Goal: Task Accomplishment & Management: Manage account settings

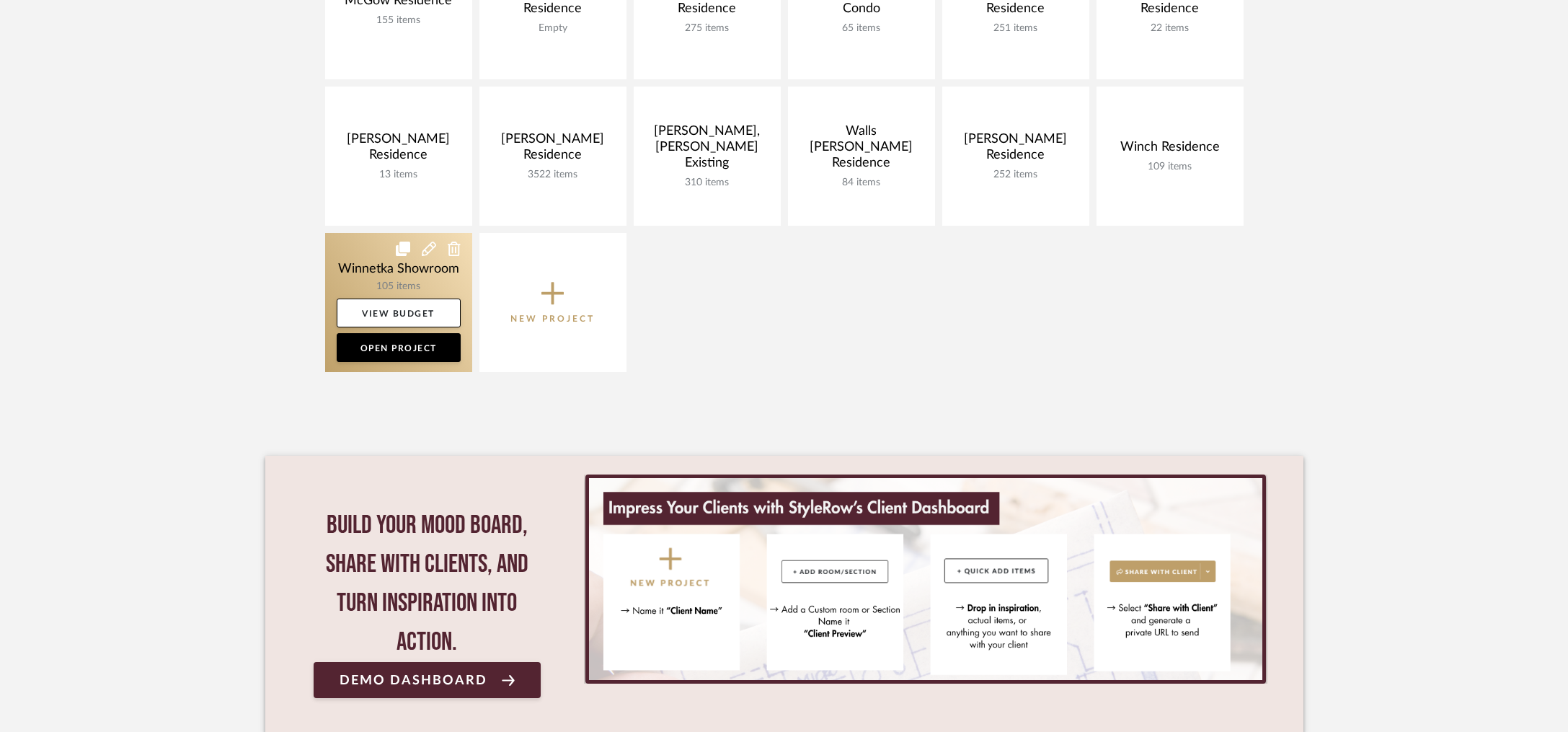
scroll to position [915, 0]
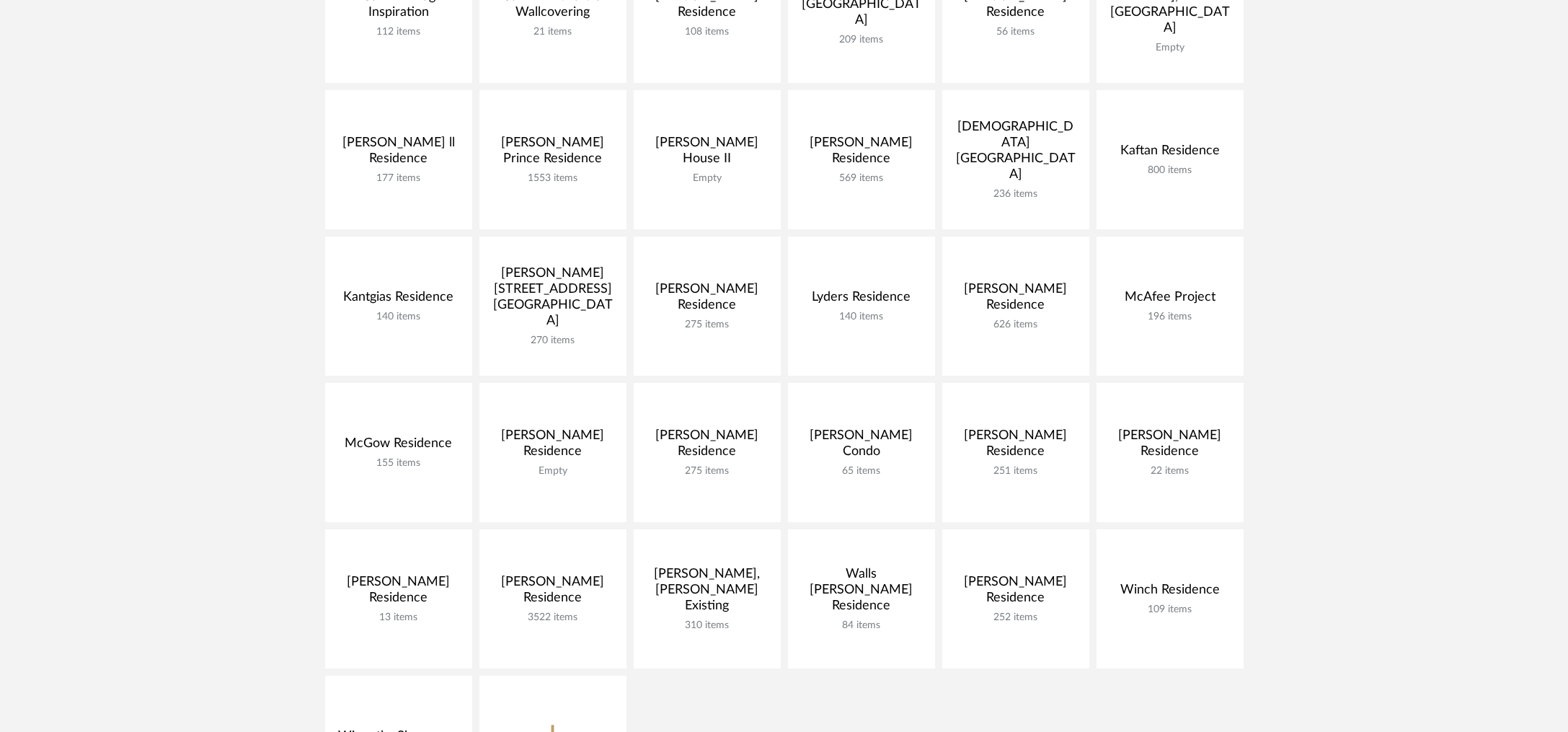
scroll to position [1022, 0]
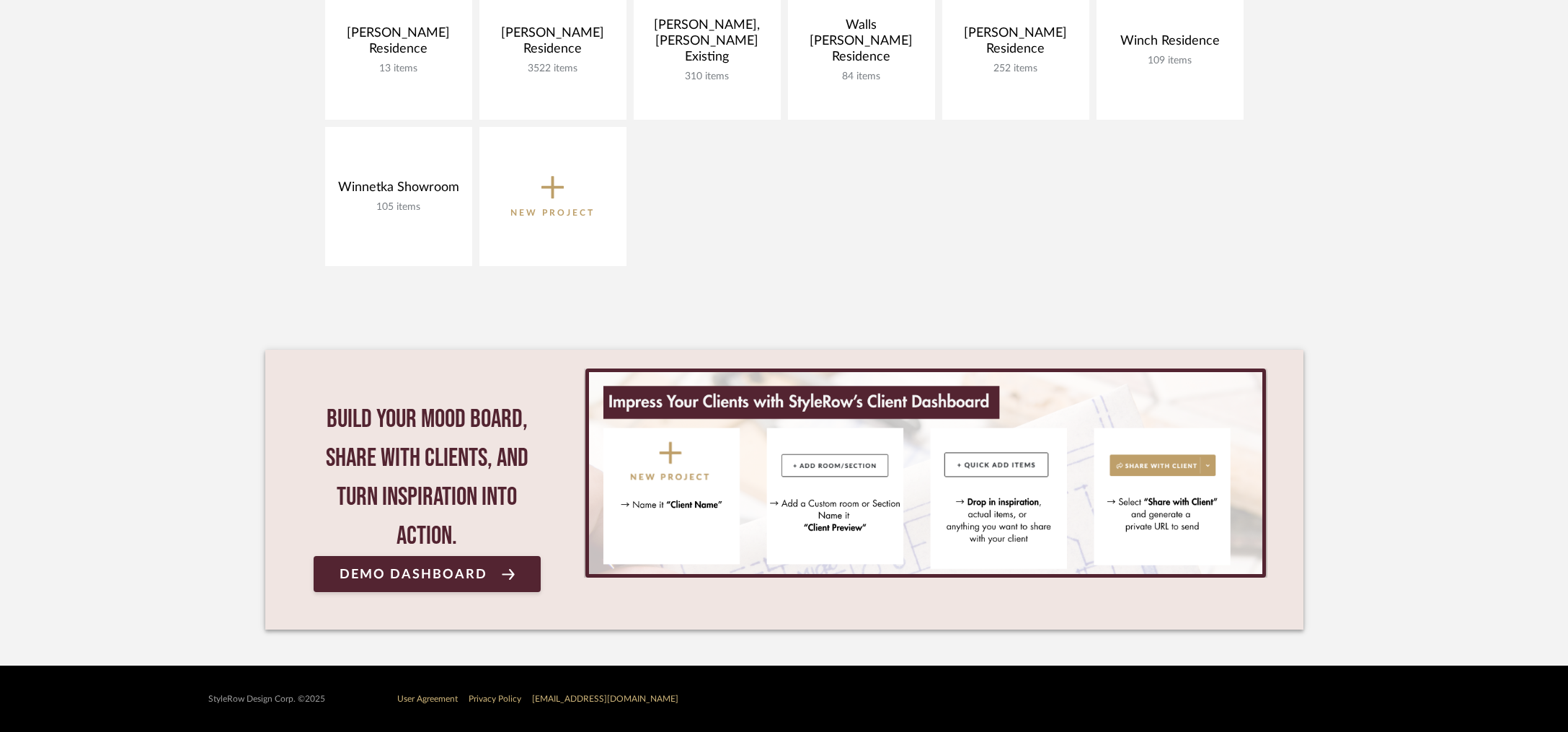
click at [562, 175] on icon at bounding box center [553, 187] width 23 height 30
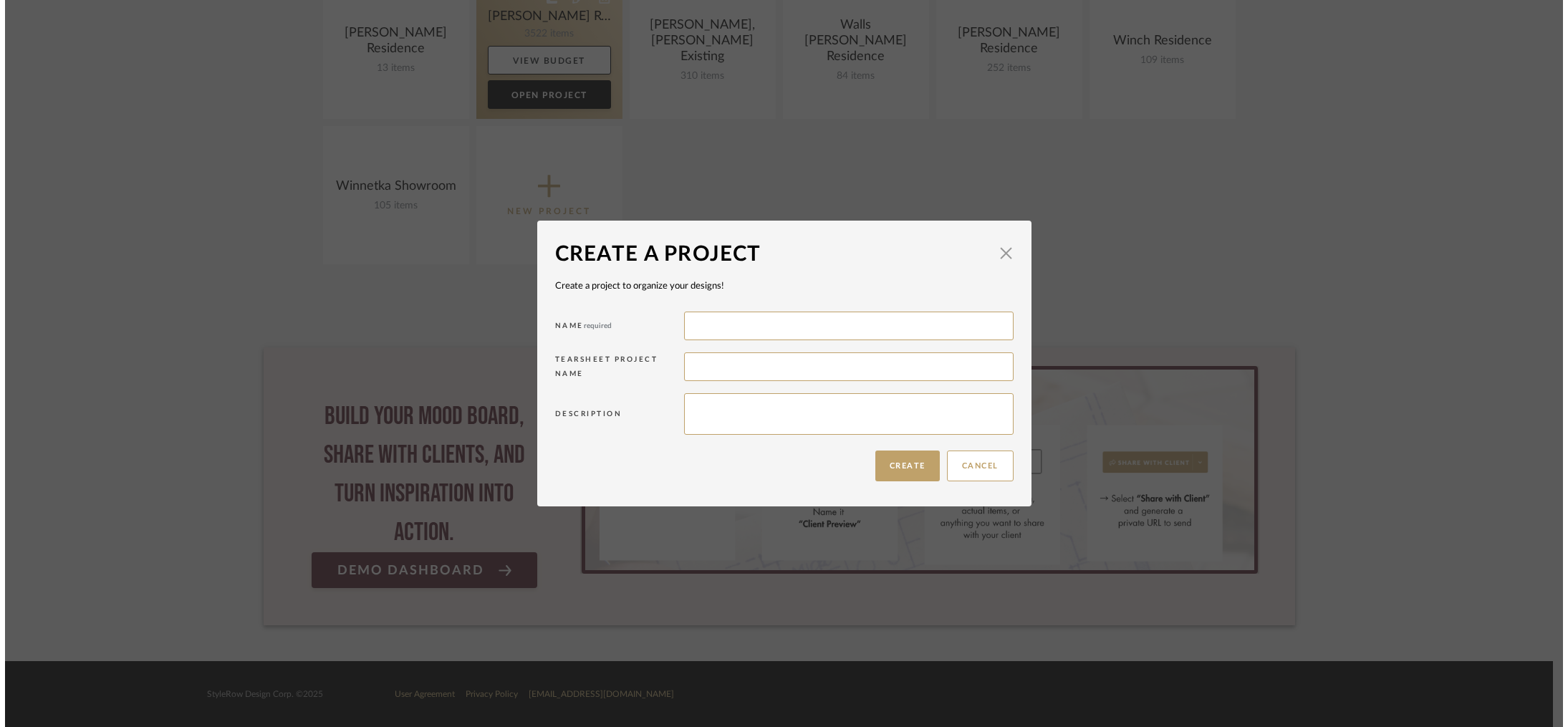
scroll to position [0, 0]
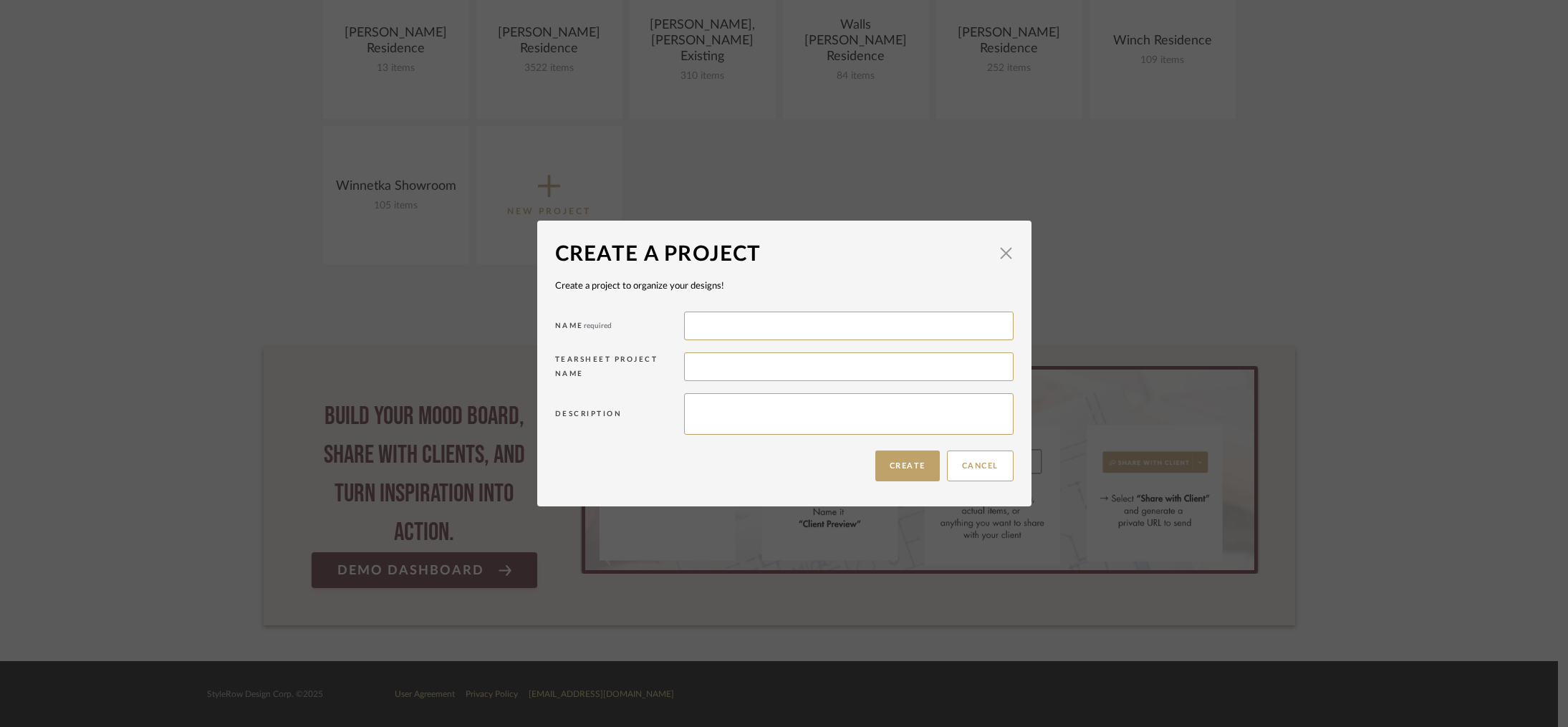
drag, startPoint x: 737, startPoint y: 333, endPoint x: 551, endPoint y: 89, distance: 306.8
click at [735, 331] on input at bounding box center [848, 326] width 330 height 29
type input "Mourani Residence"
click at [854, 283] on div "Create a project to organize your designs!" at bounding box center [784, 286] width 458 height 14
click at [693, 321] on input "Mourani Residence" at bounding box center [848, 326] width 330 height 29
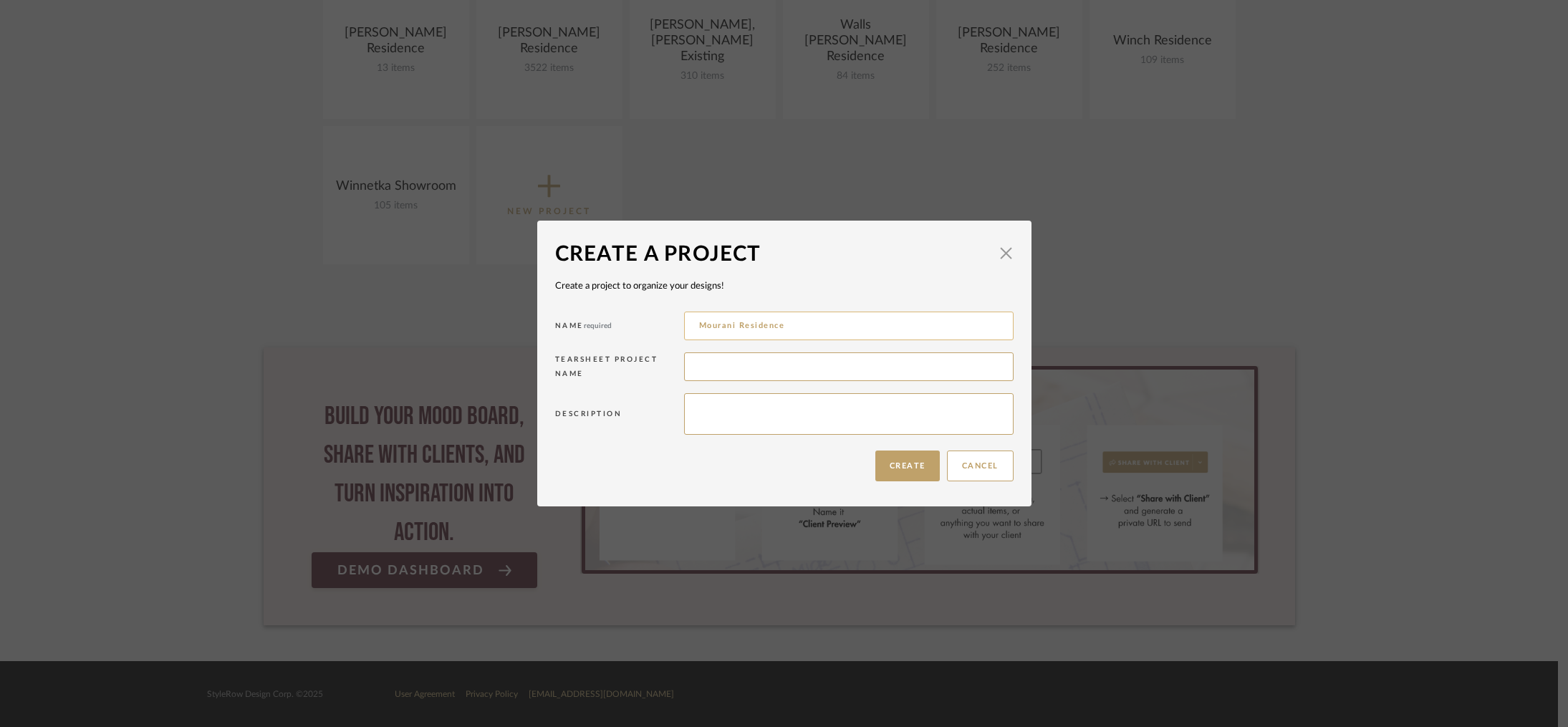
click at [867, 321] on input "Mourani Residence" at bounding box center [848, 326] width 330 height 29
click at [837, 297] on div "Create a project to organize your designs! Name required Mourani Residence Tear…" at bounding box center [784, 356] width 458 height 174
click at [710, 336] on input "Mourani Residence" at bounding box center [848, 326] width 330 height 29
click at [623, 333] on div "Name required" at bounding box center [619, 328] width 129 height 20
click at [903, 467] on button "Create" at bounding box center [908, 466] width 65 height 31
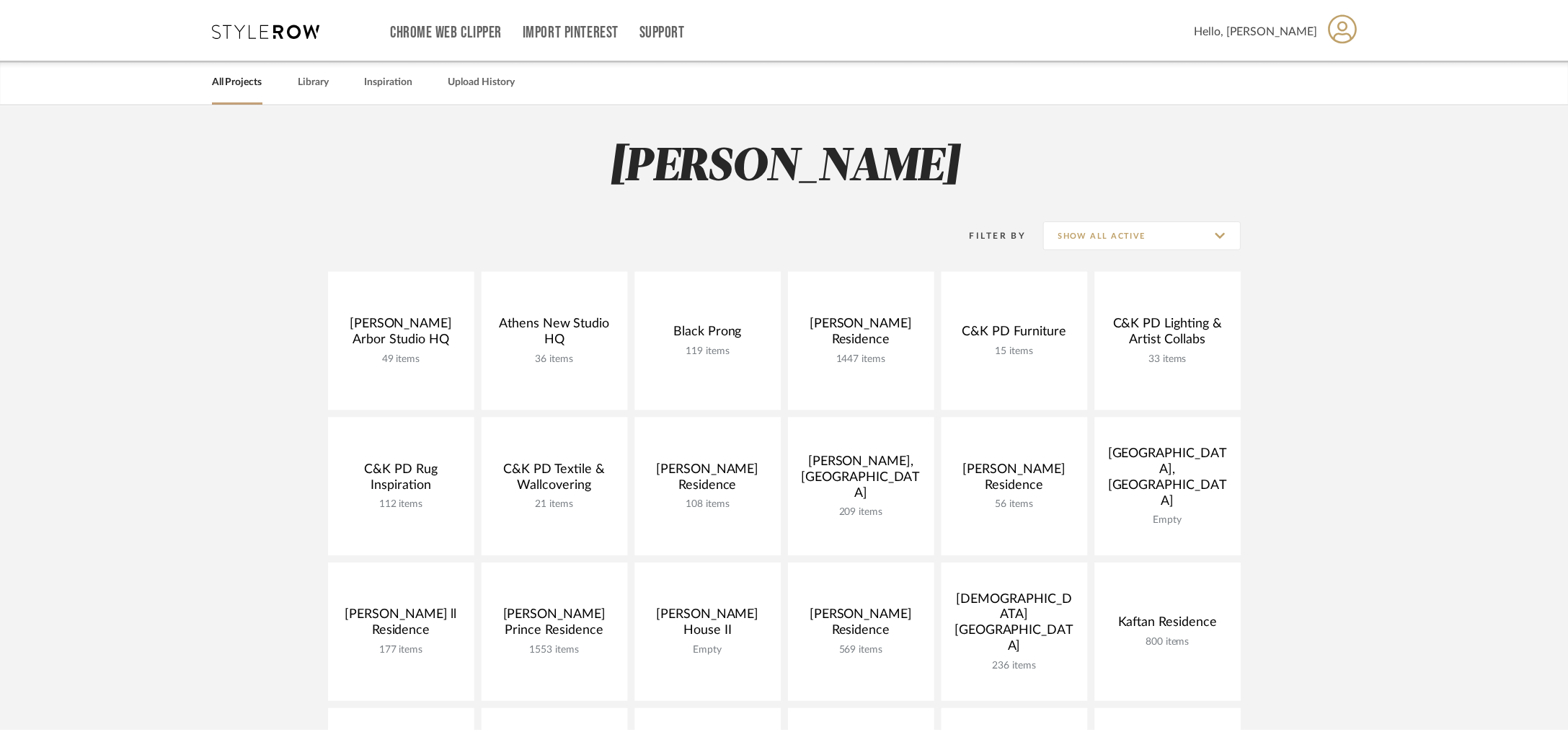
scroll to position [1022, 0]
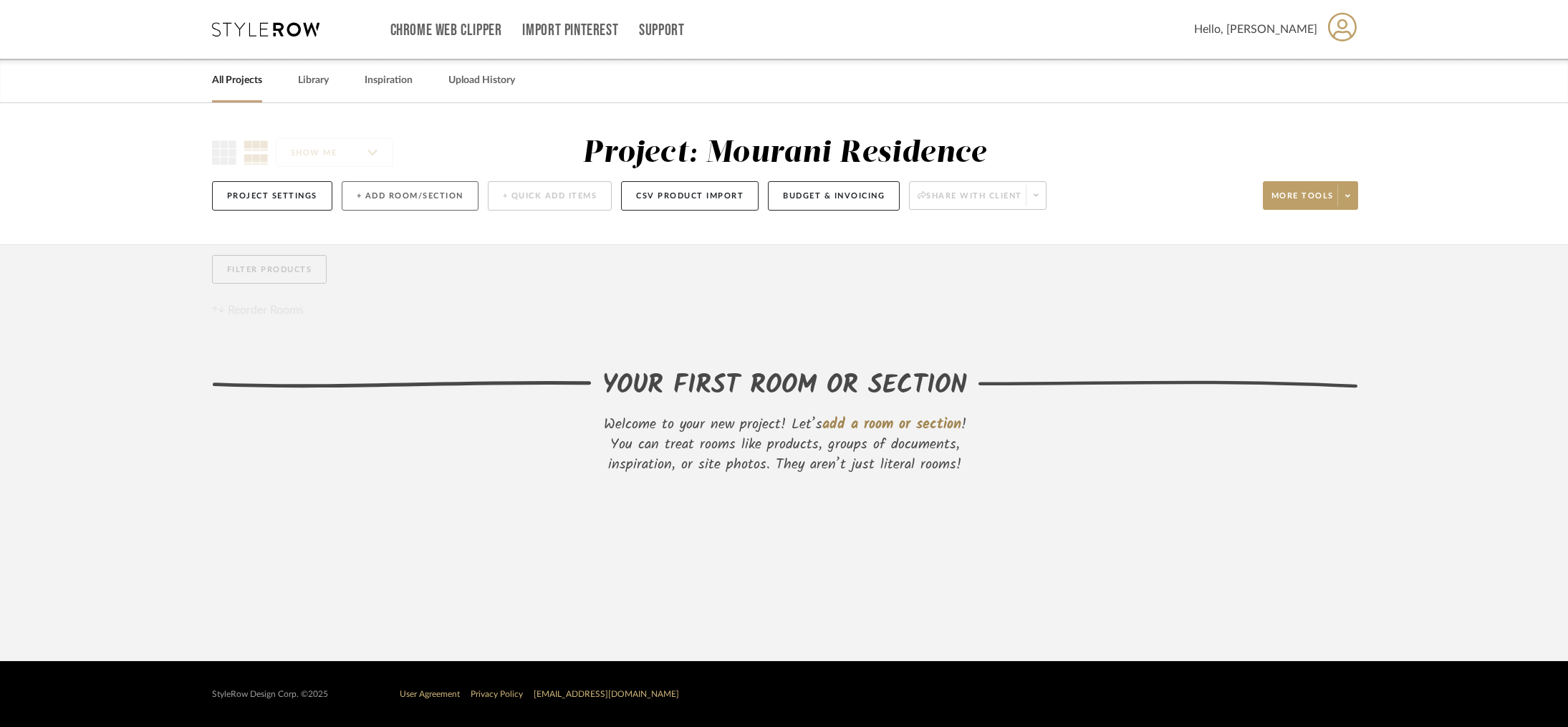
click at [434, 190] on button "+ Add Room/Section" at bounding box center [411, 195] width 137 height 29
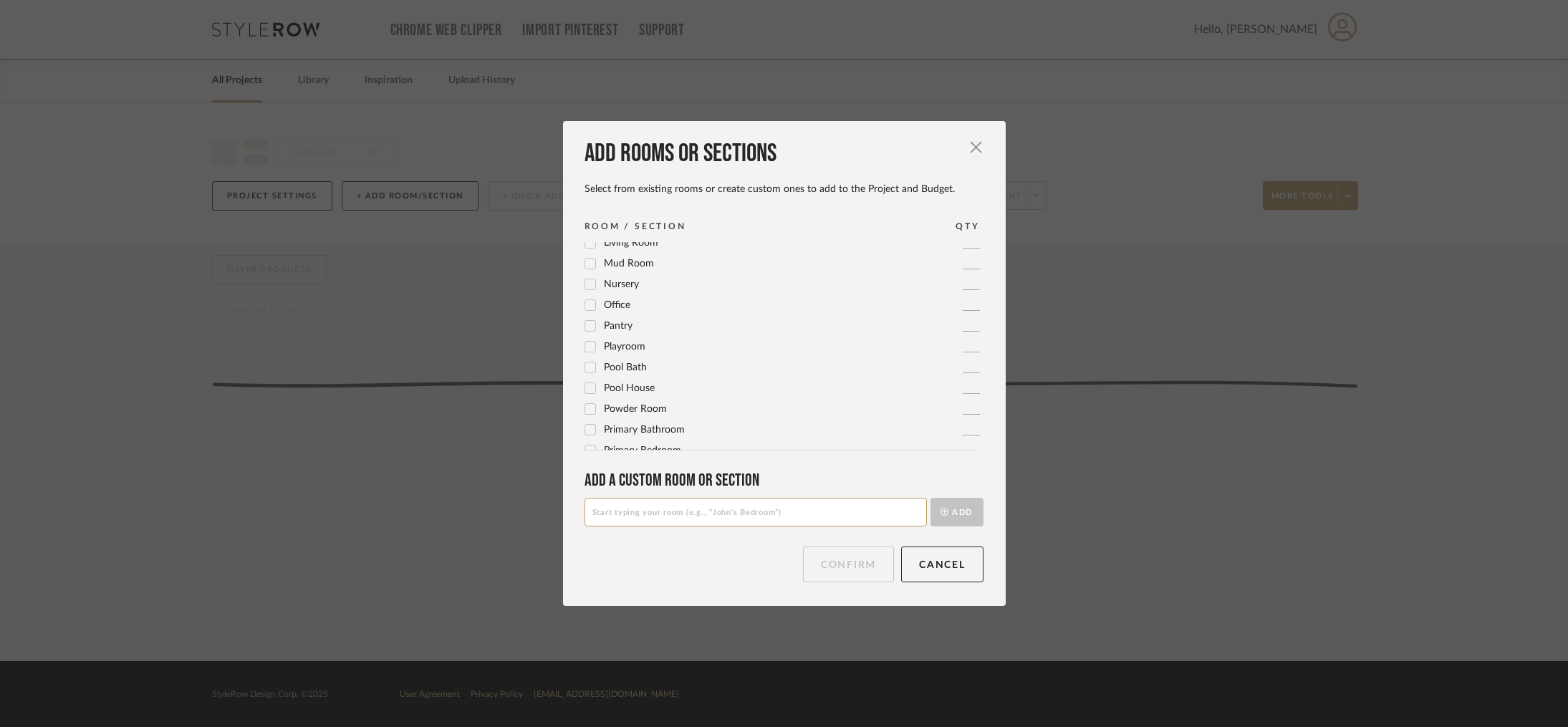
scroll to position [478, 0]
click at [690, 509] on input at bounding box center [755, 512] width 342 height 29
drag, startPoint x: 608, startPoint y: 516, endPoint x: 561, endPoint y: 512, distance: 47.2
click at [563, 512] on div "Add rooms or sections Select from existing rooms or create custom ones to add t…" at bounding box center [784, 363] width 442 height 484
paste input "UDGETS & TIMELINES"
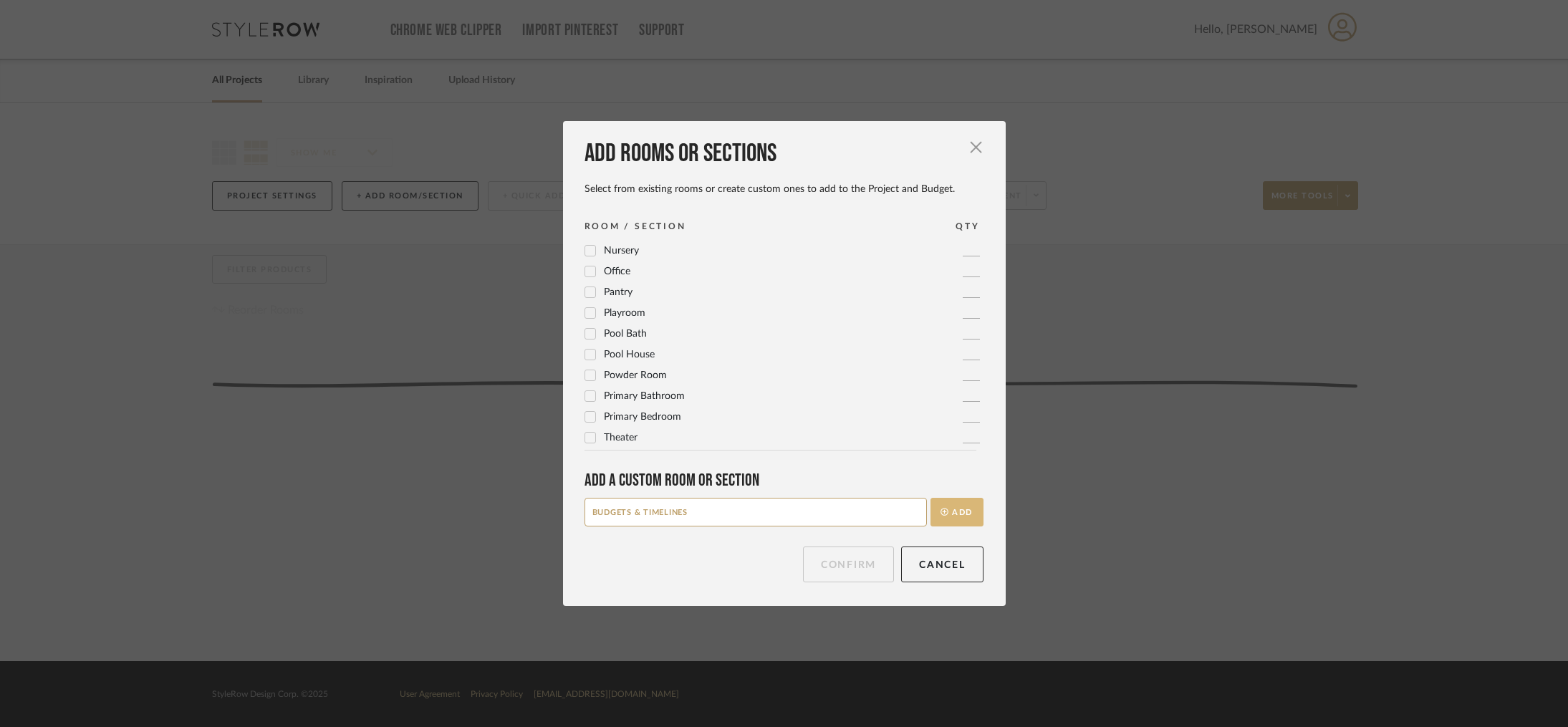
type input "BUDGETS & TIMELINES"
click at [966, 513] on button "Add" at bounding box center [957, 512] width 53 height 29
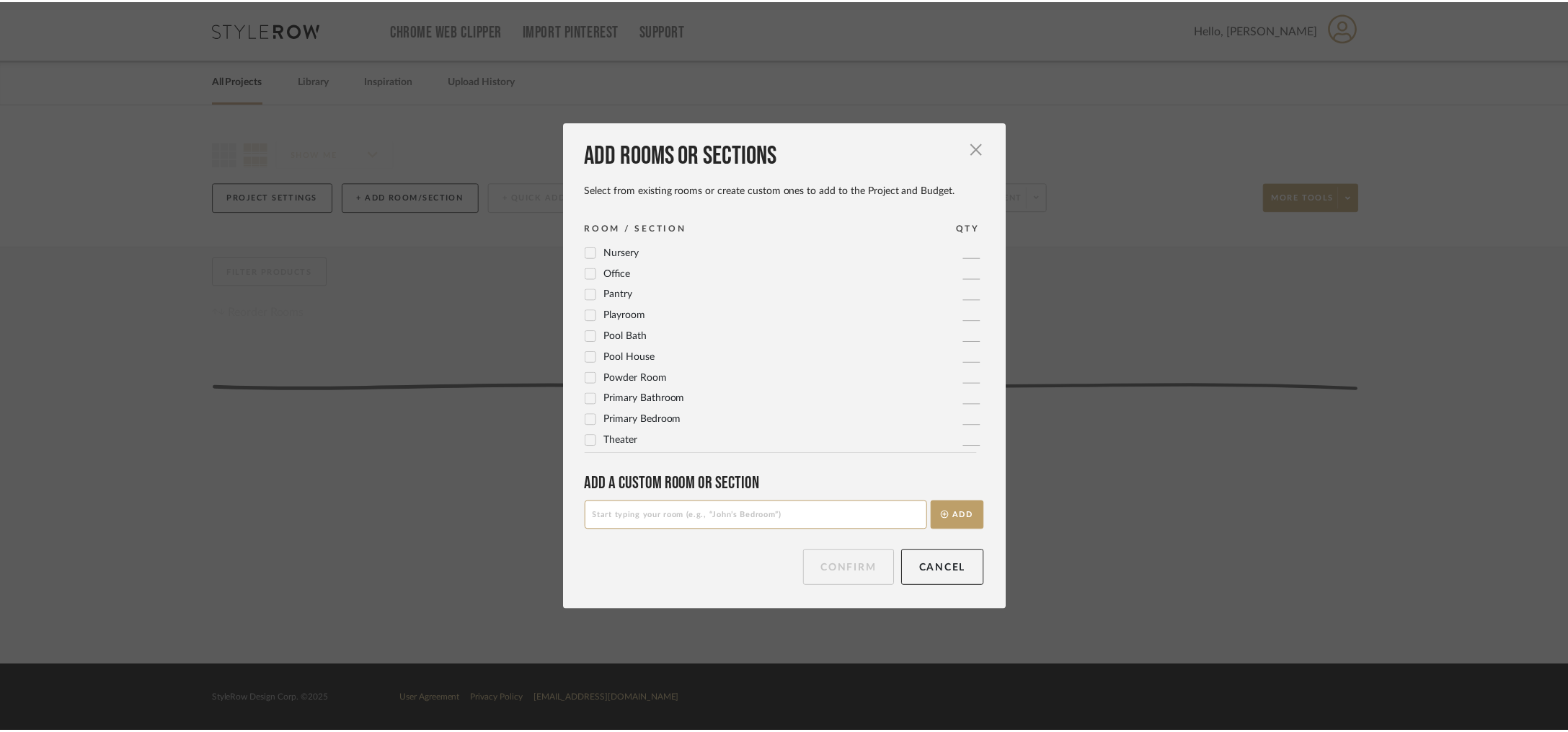
scroll to position [0, 0]
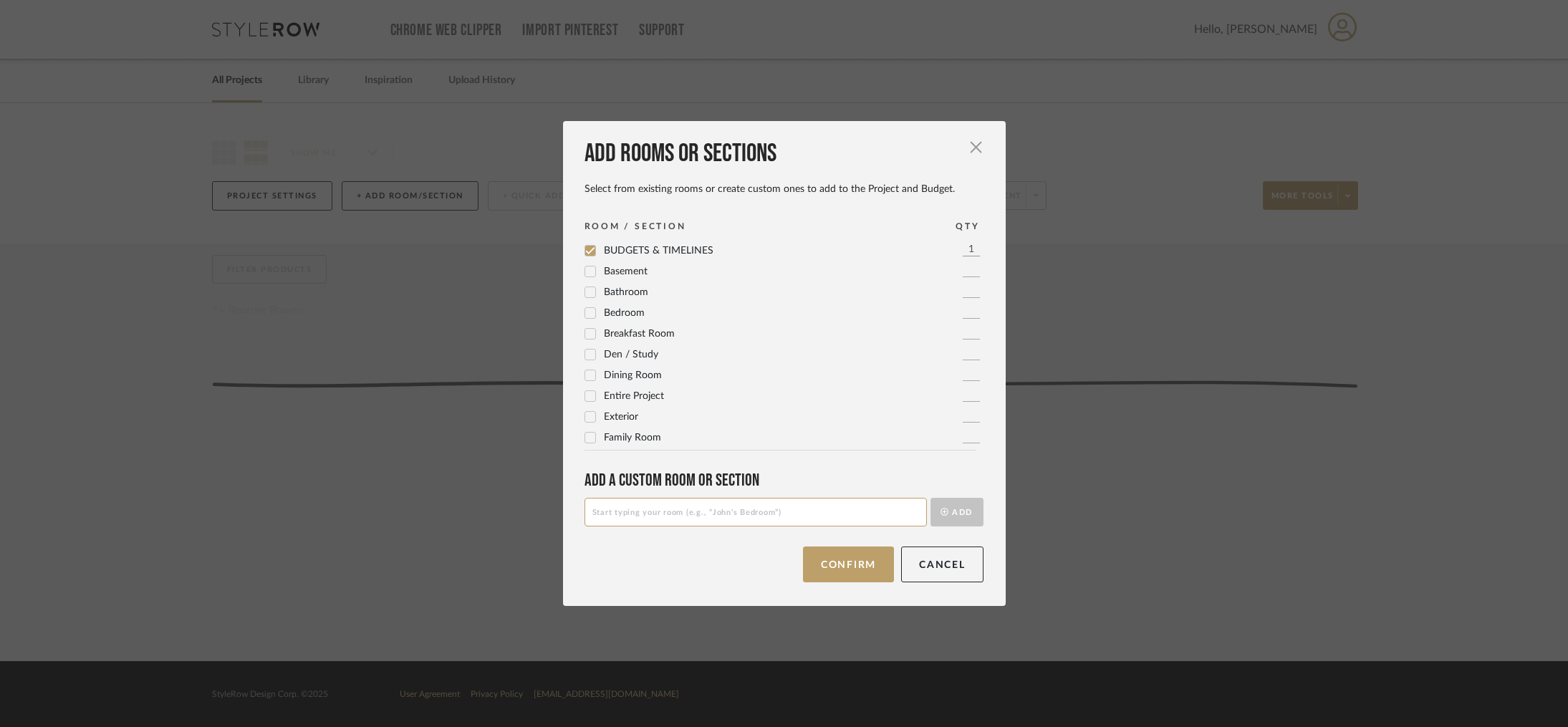
drag, startPoint x: 687, startPoint y: 511, endPoint x: 777, endPoint y: 508, distance: 90.0
click at [687, 511] on input at bounding box center [755, 512] width 342 height 29
paste input "PLANS & SPECIFICATIONS"
type input "PLANS & SPECIFICATIONS"
click at [955, 513] on button "Add" at bounding box center [957, 512] width 53 height 29
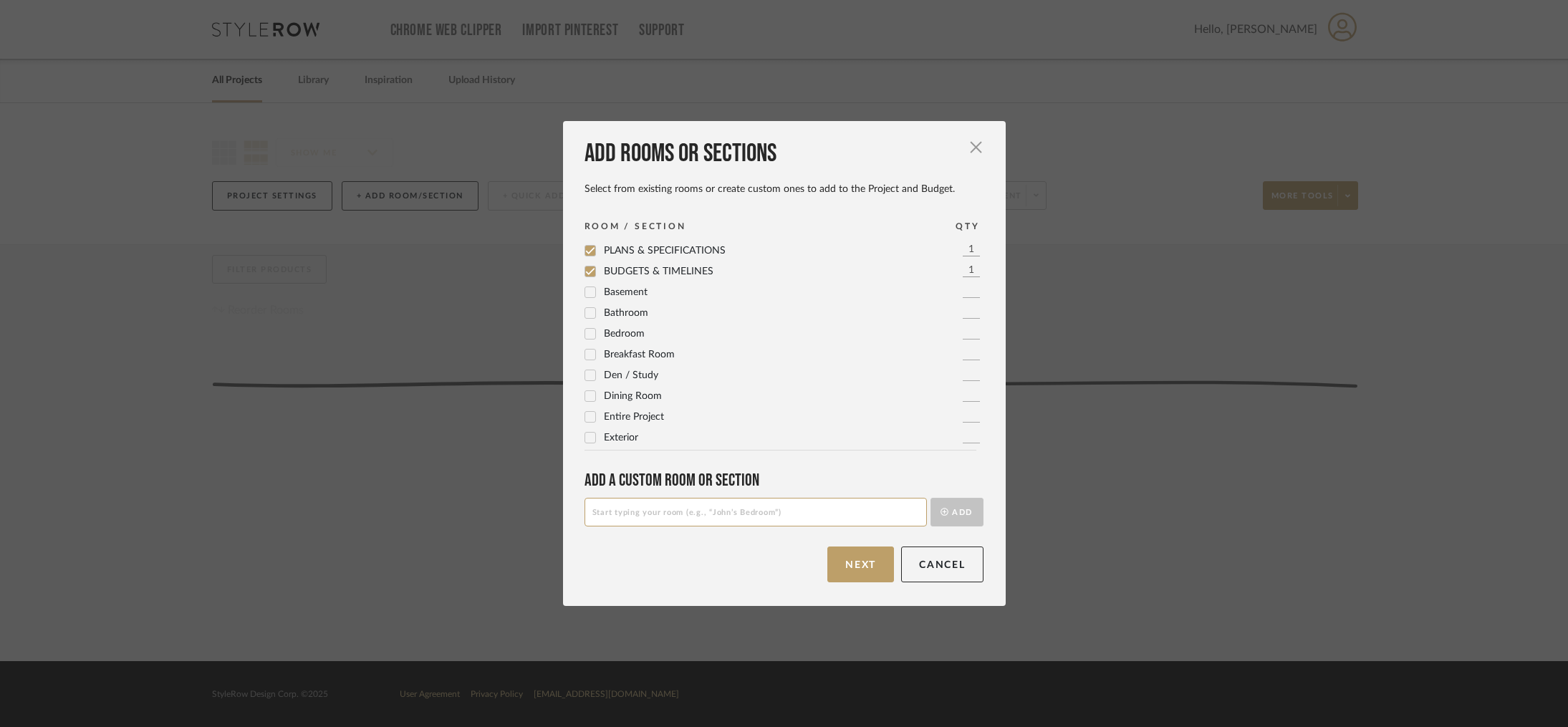
click at [685, 511] on input at bounding box center [755, 512] width 342 height 29
paste input "EXISTING CONDITIONS"
type input "EXISTING CONDITIONS"
click at [949, 511] on button "Add" at bounding box center [957, 512] width 53 height 29
click at [683, 521] on input at bounding box center [755, 512] width 342 height 29
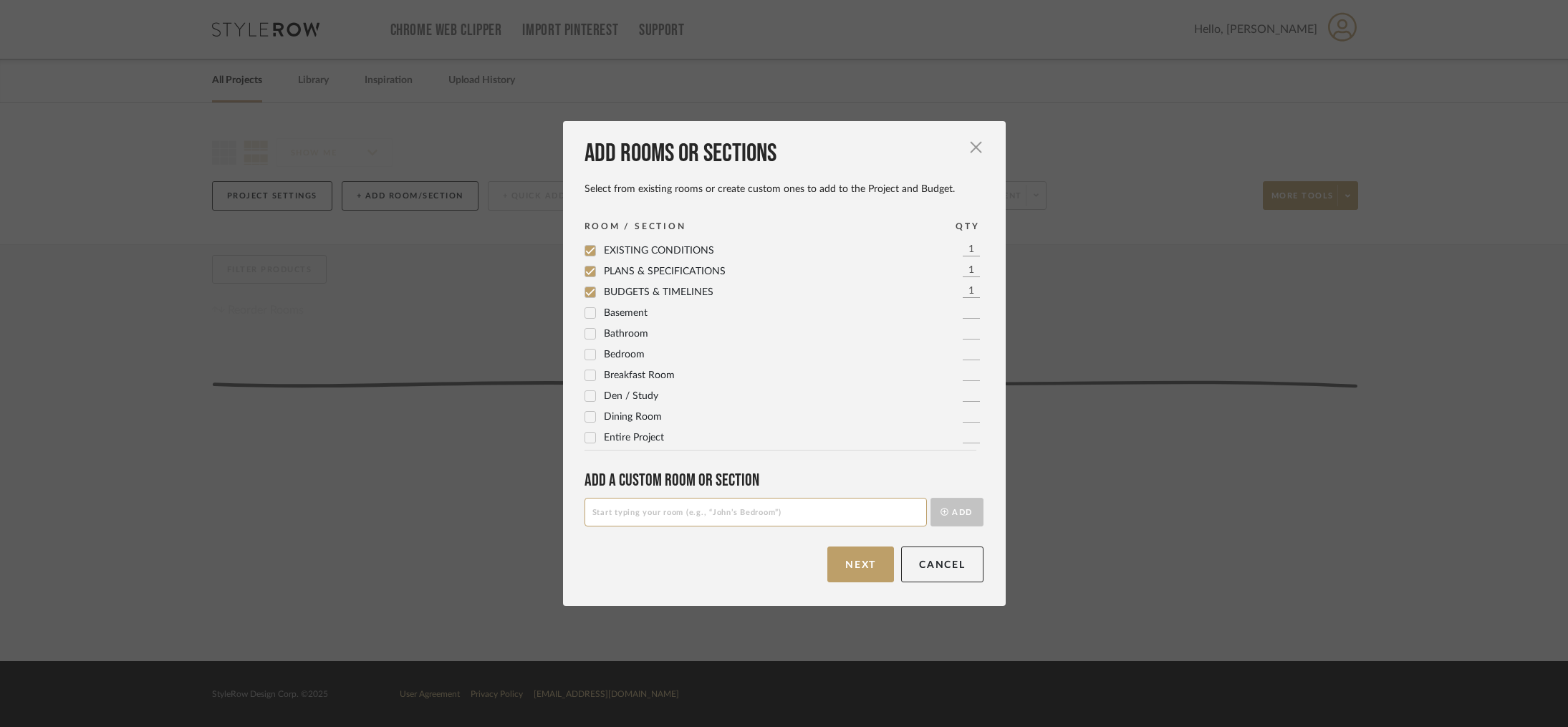
paste input "EXISTING FURNISHINGS & FIXTURES"
type input "EXISTING FURNISHINGS & FIXTURES"
click at [955, 515] on button "Add" at bounding box center [957, 512] width 53 height 29
drag, startPoint x: 727, startPoint y: 527, endPoint x: 713, endPoint y: 514, distance: 19.1
click at [727, 527] on div "Add rooms or sections Select from existing rooms or create custom ones to add t…" at bounding box center [784, 363] width 442 height 484
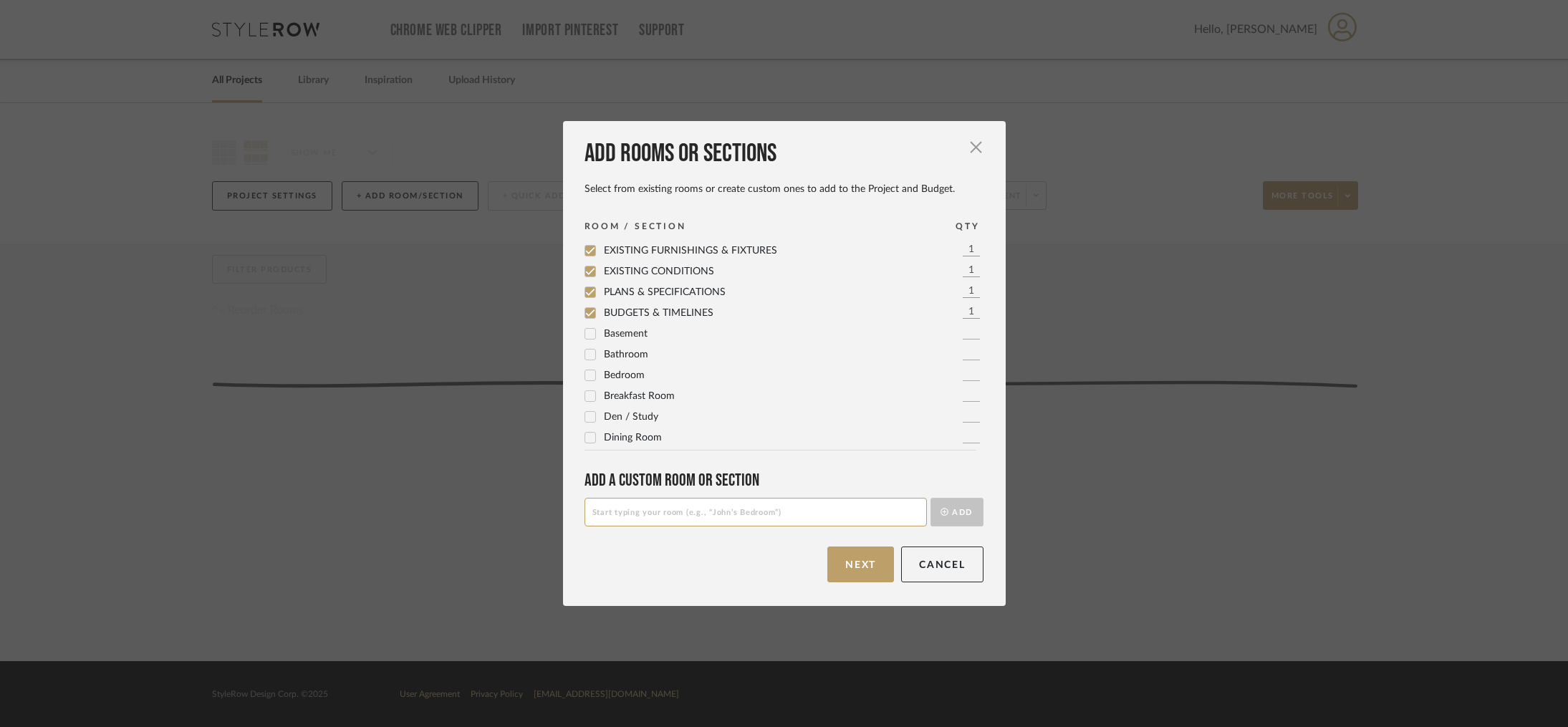
click at [708, 506] on input at bounding box center [755, 512] width 342 height 29
type input "THE "NO'S""
click at [968, 518] on button "Add" at bounding box center [957, 512] width 53 height 29
drag, startPoint x: 792, startPoint y: 241, endPoint x: 779, endPoint y: 261, distance: 23.9
click at [779, 261] on div "ROOM / SECTION QTY THE "NO'S" 1 EXISTING FURNISHINGS & FIXTURES 1 EXISTING COND…" at bounding box center [789, 334] width 410 height 231
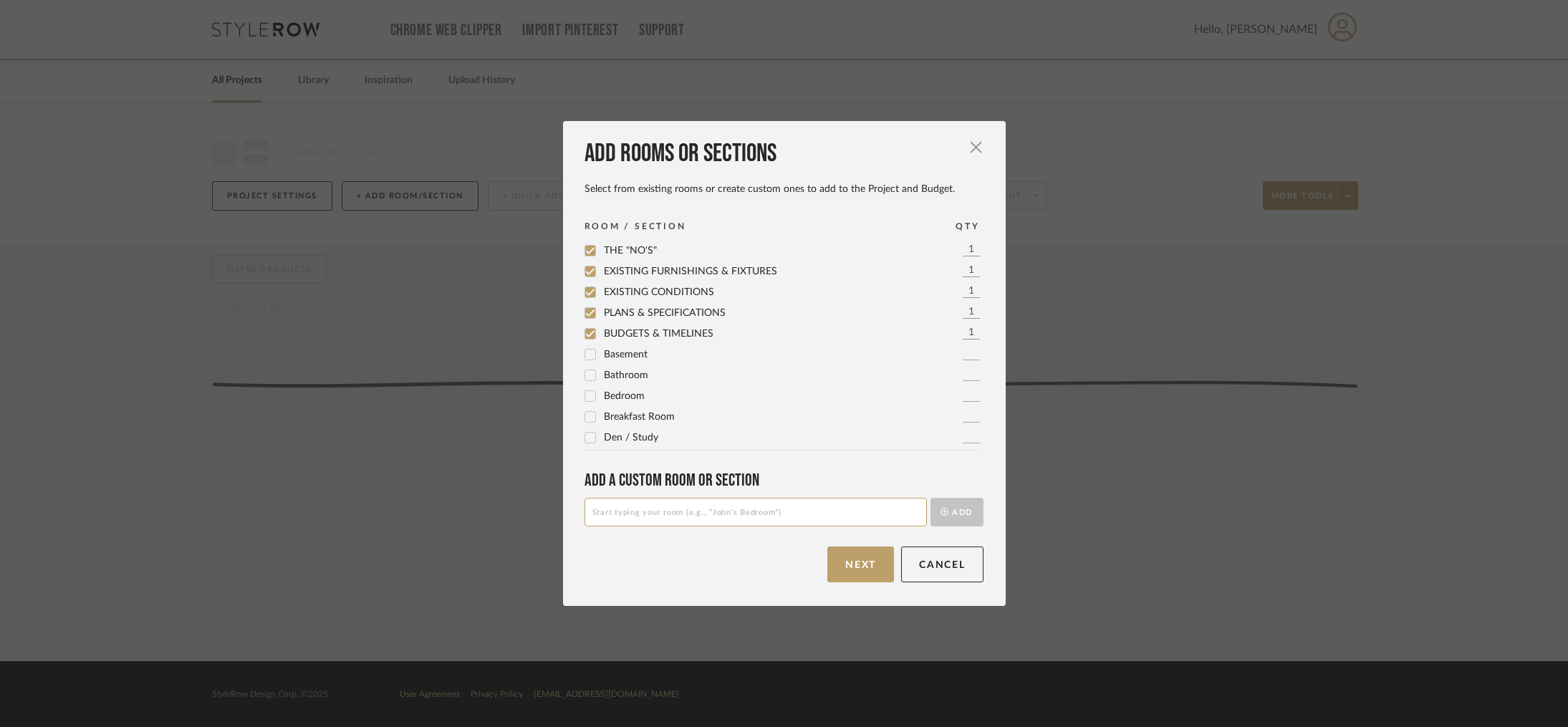
click at [866, 543] on div "Add rooms or sections Select from existing rooms or create custom ones to add t…" at bounding box center [784, 363] width 442 height 484
click at [855, 554] on button "Next" at bounding box center [861, 565] width 67 height 36
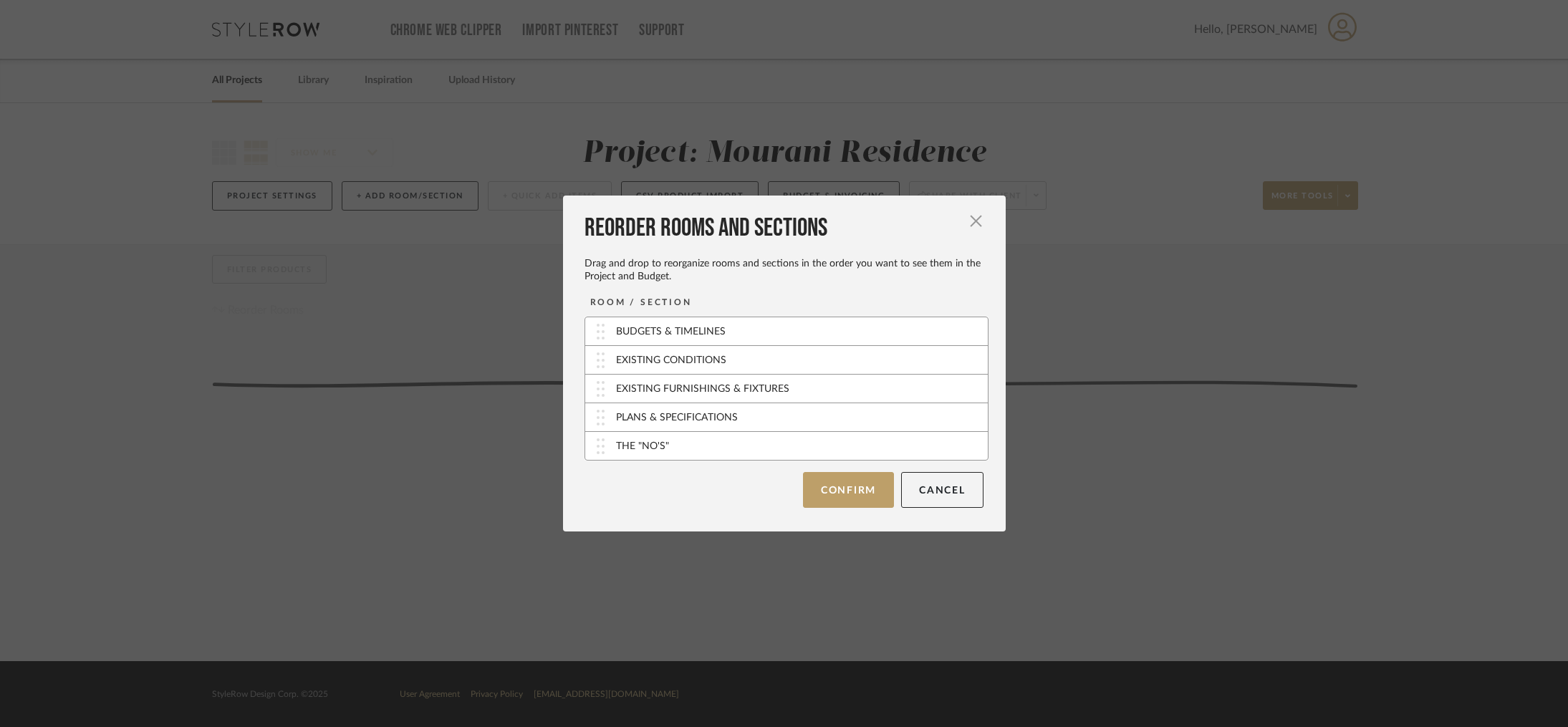
click at [862, 484] on button "Confirm" at bounding box center [848, 490] width 91 height 36
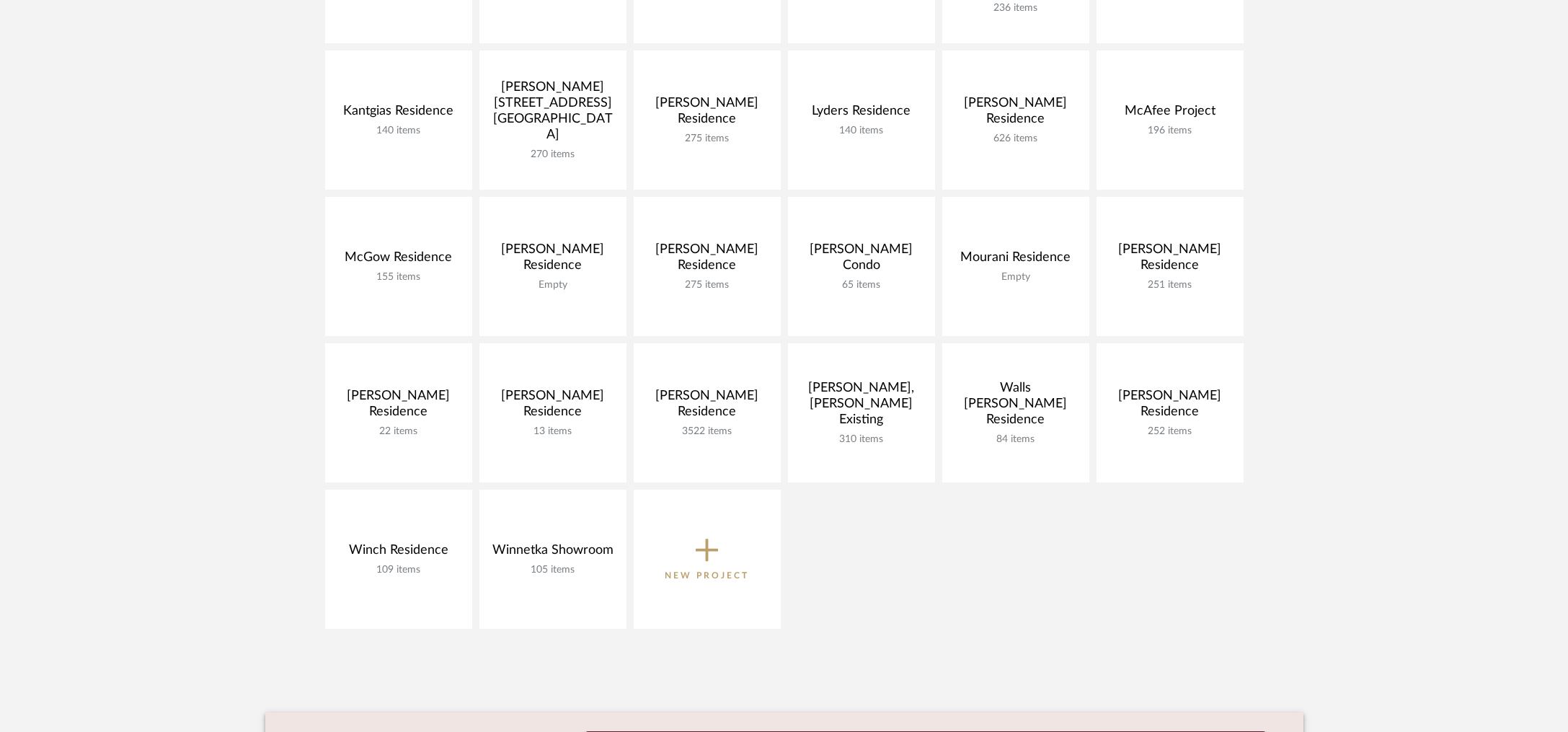
scroll to position [658, 0]
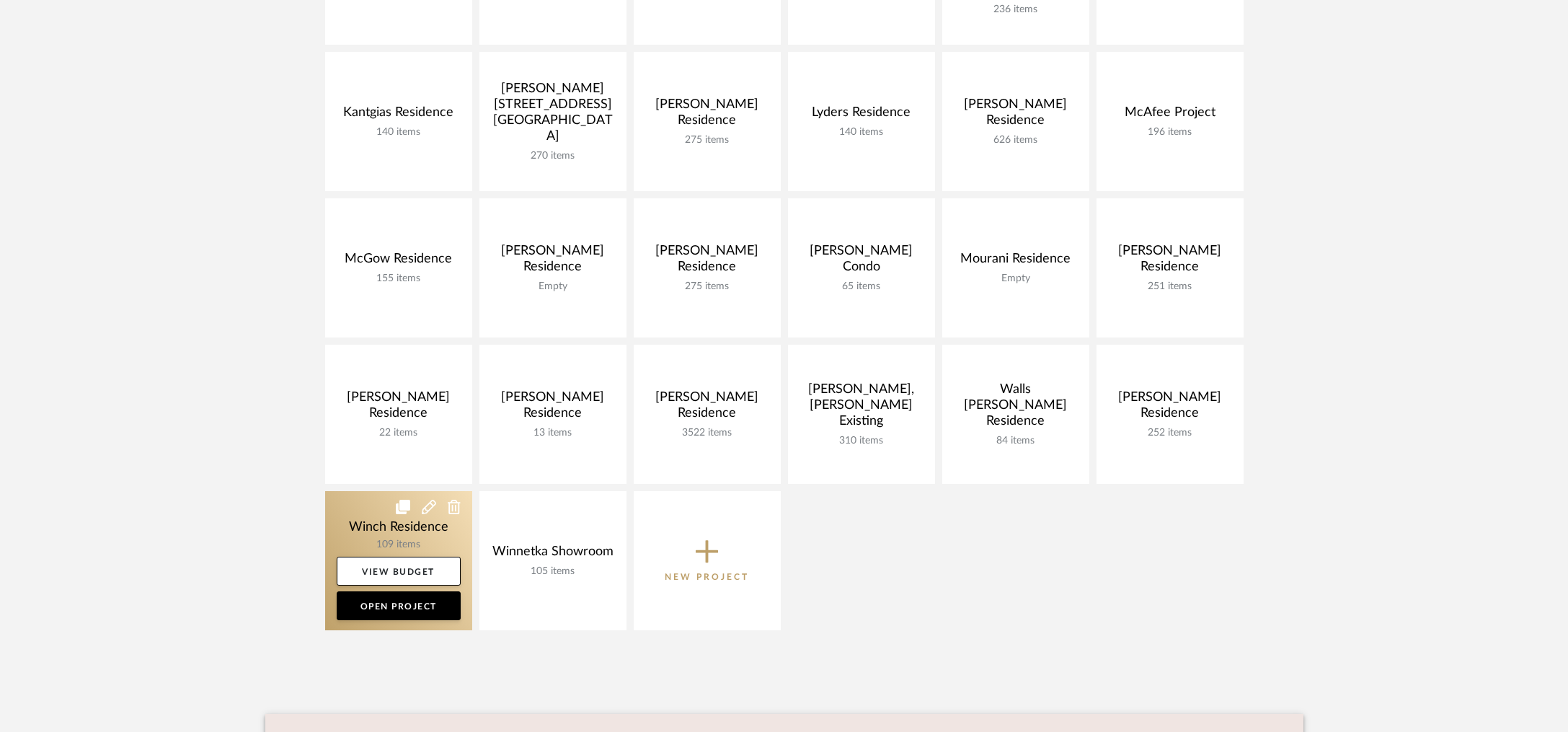
click at [376, 514] on link at bounding box center [399, 560] width 148 height 139
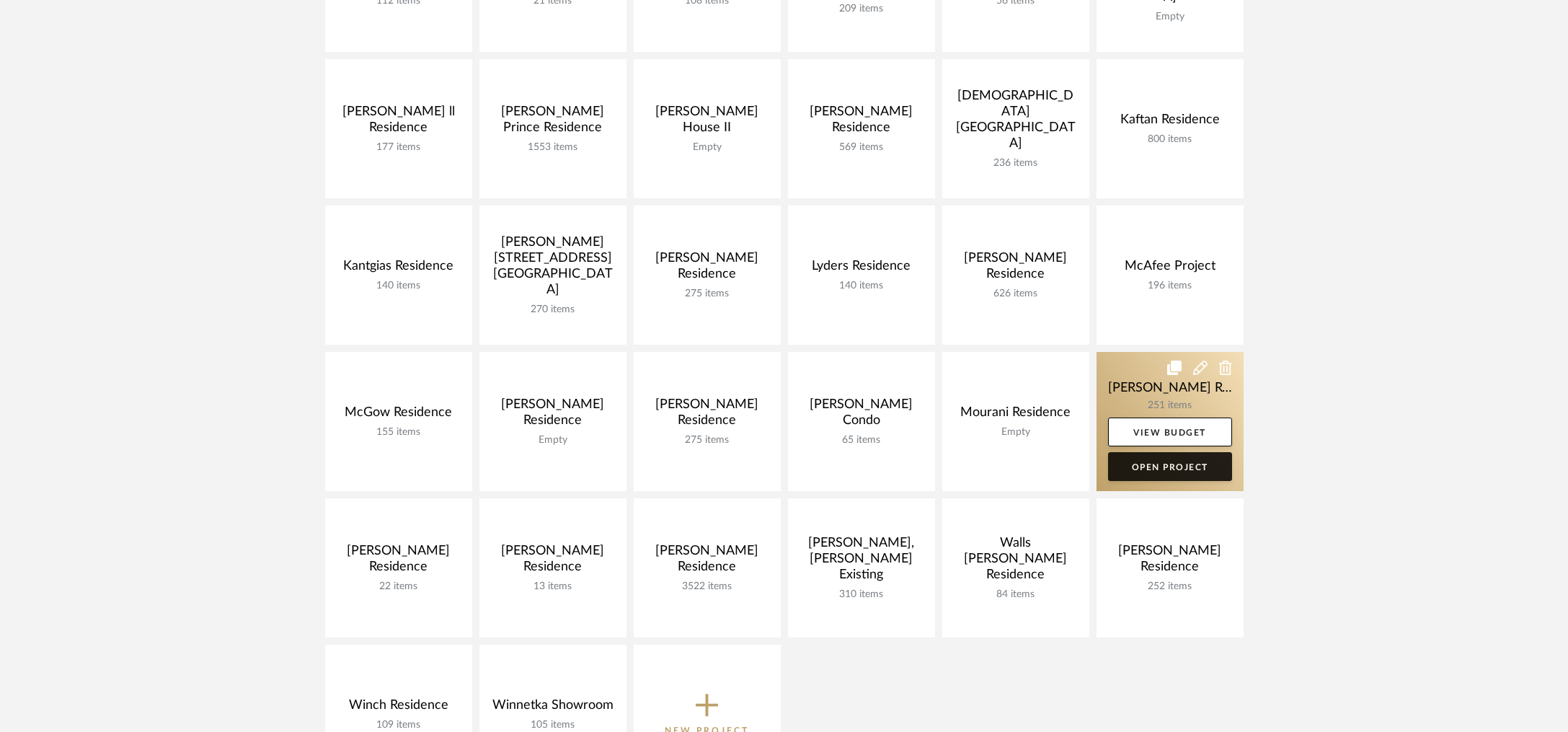
scroll to position [484, 0]
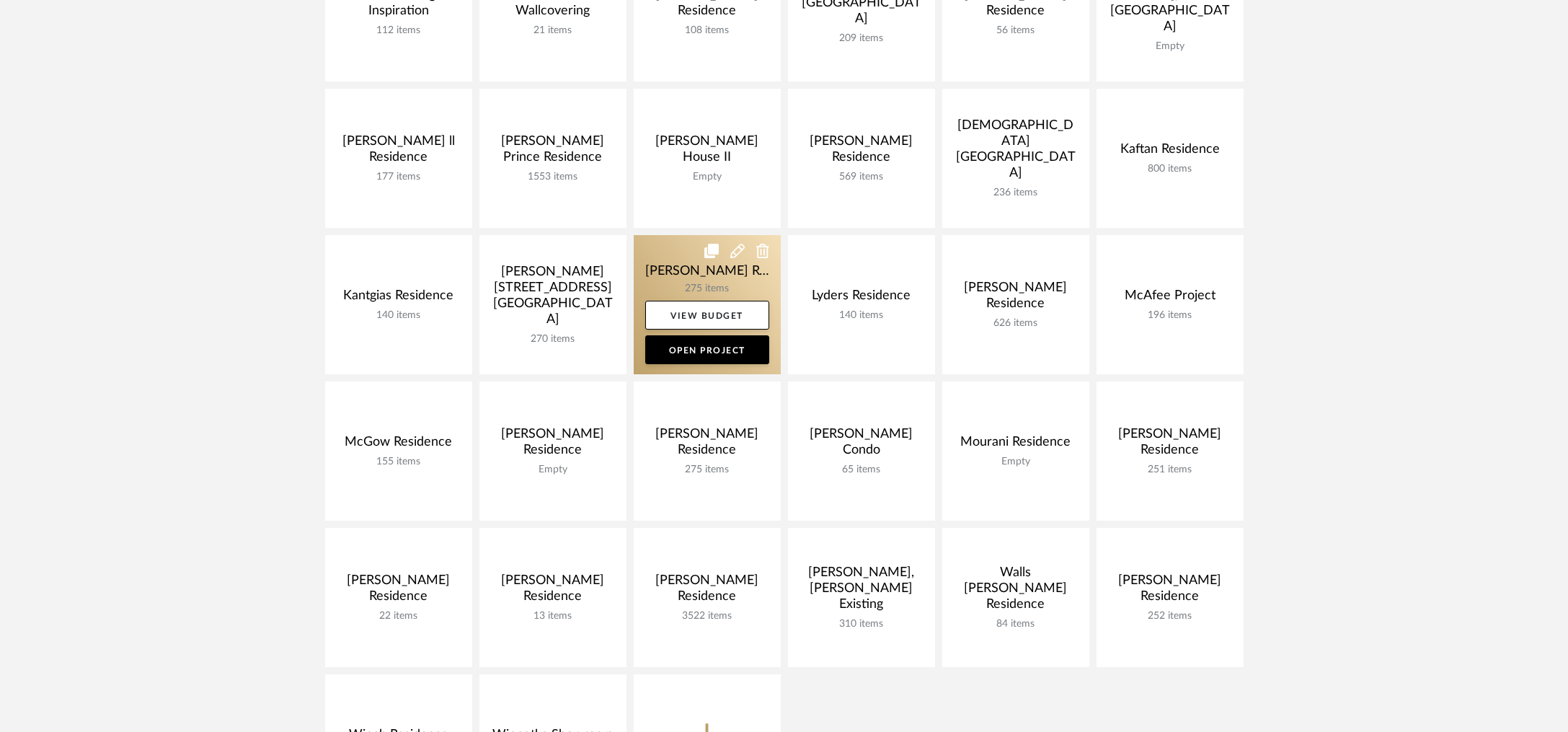
click at [661, 260] on link at bounding box center [707, 305] width 148 height 139
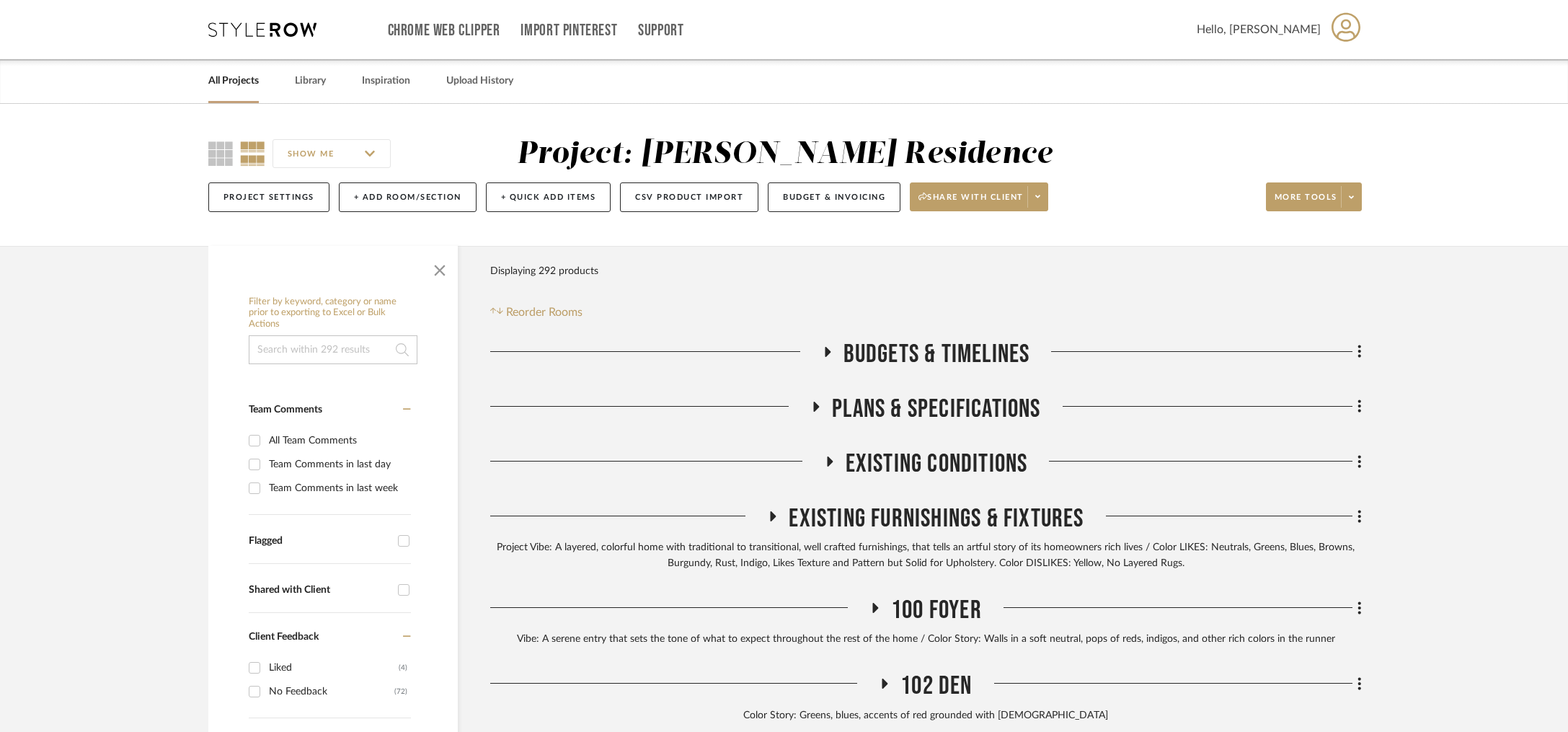
click at [974, 348] on span "Budgets & Timelines" at bounding box center [936, 354] width 186 height 31
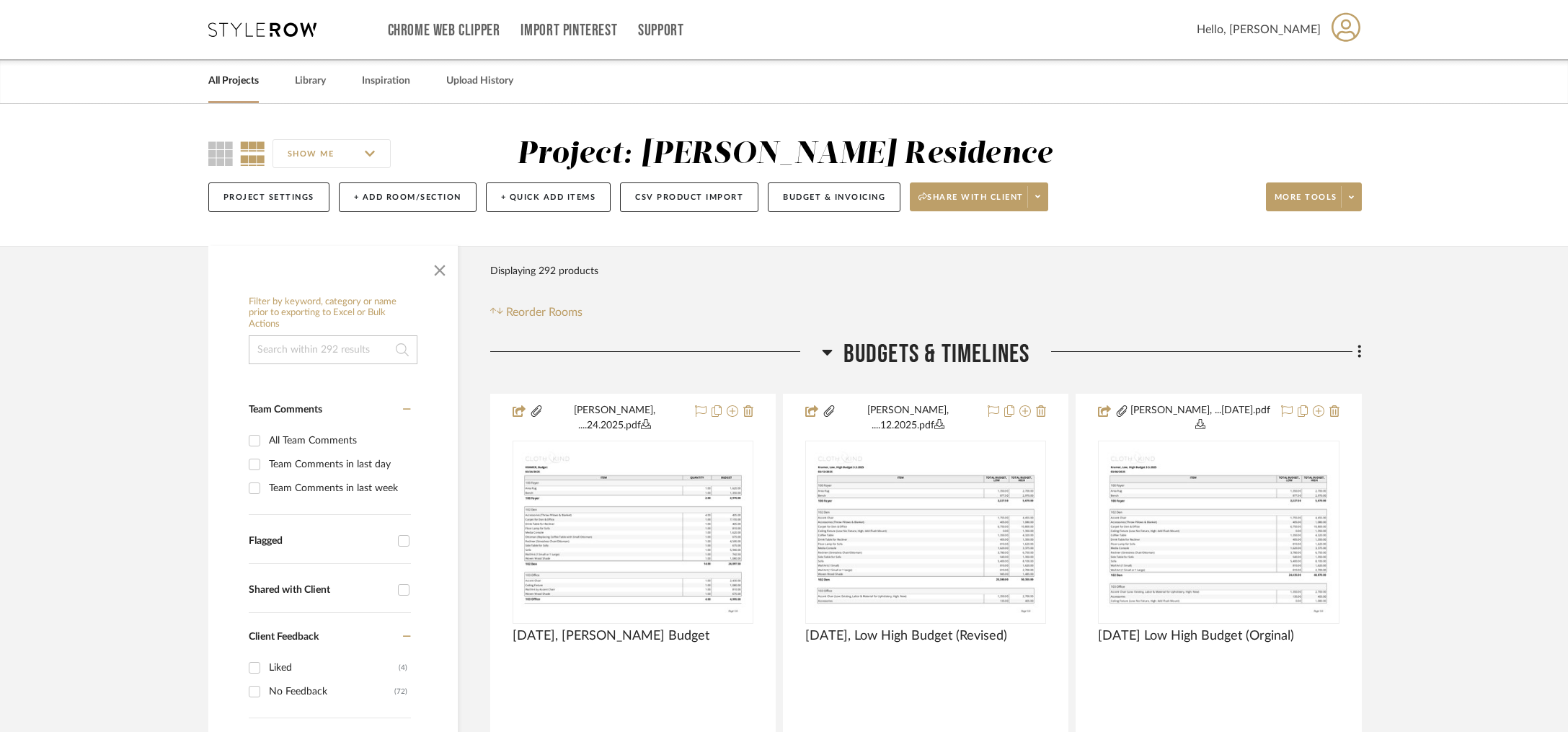
drag, startPoint x: 851, startPoint y: 353, endPoint x: 1139, endPoint y: 351, distance: 288.0
click at [1089, 355] on div "Budgets & Timelines" at bounding box center [927, 357] width 872 height 37
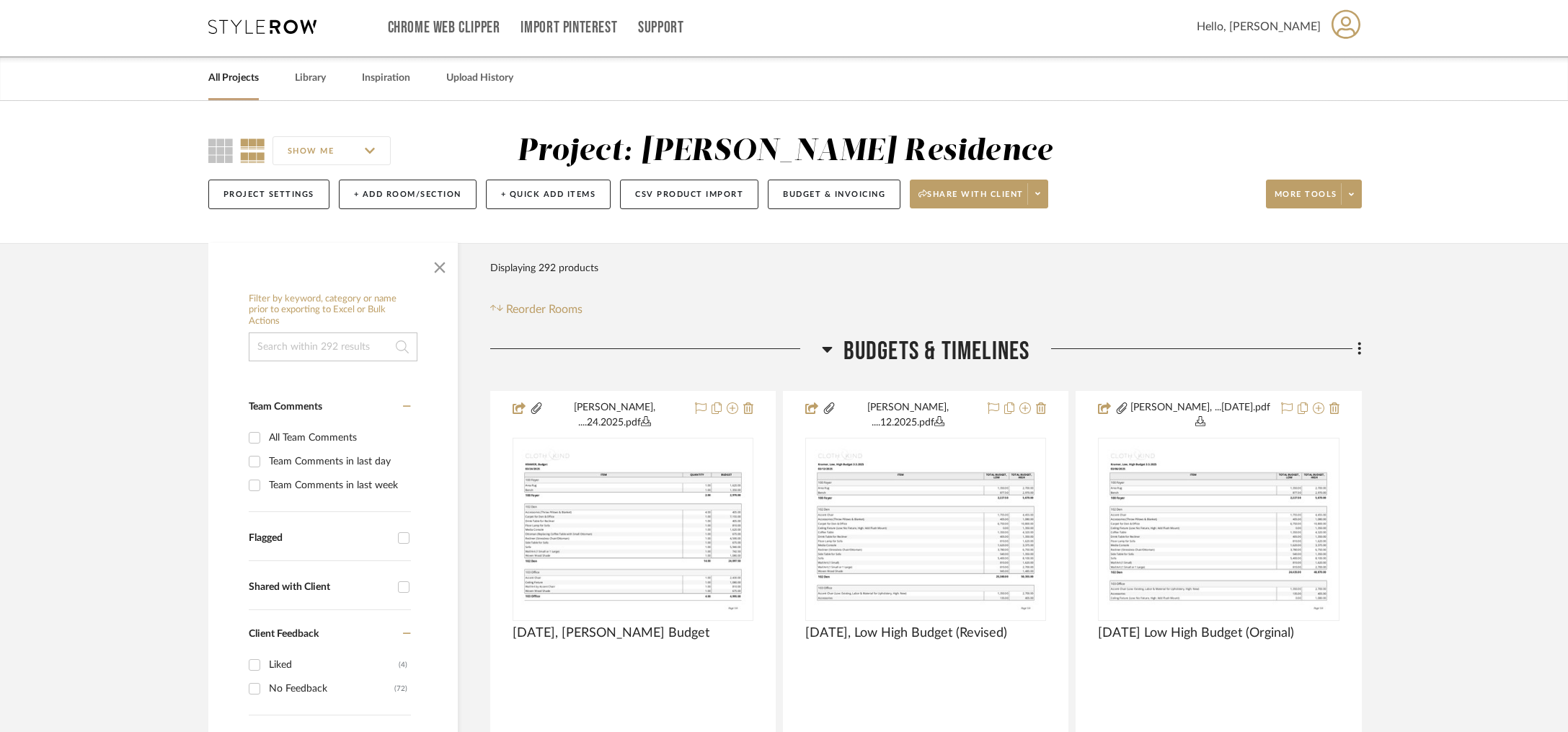
drag, startPoint x: 1028, startPoint y: 353, endPoint x: 1056, endPoint y: 349, distance: 28.3
click at [877, 349] on span "Budgets & Timelines" at bounding box center [936, 352] width 186 height 31
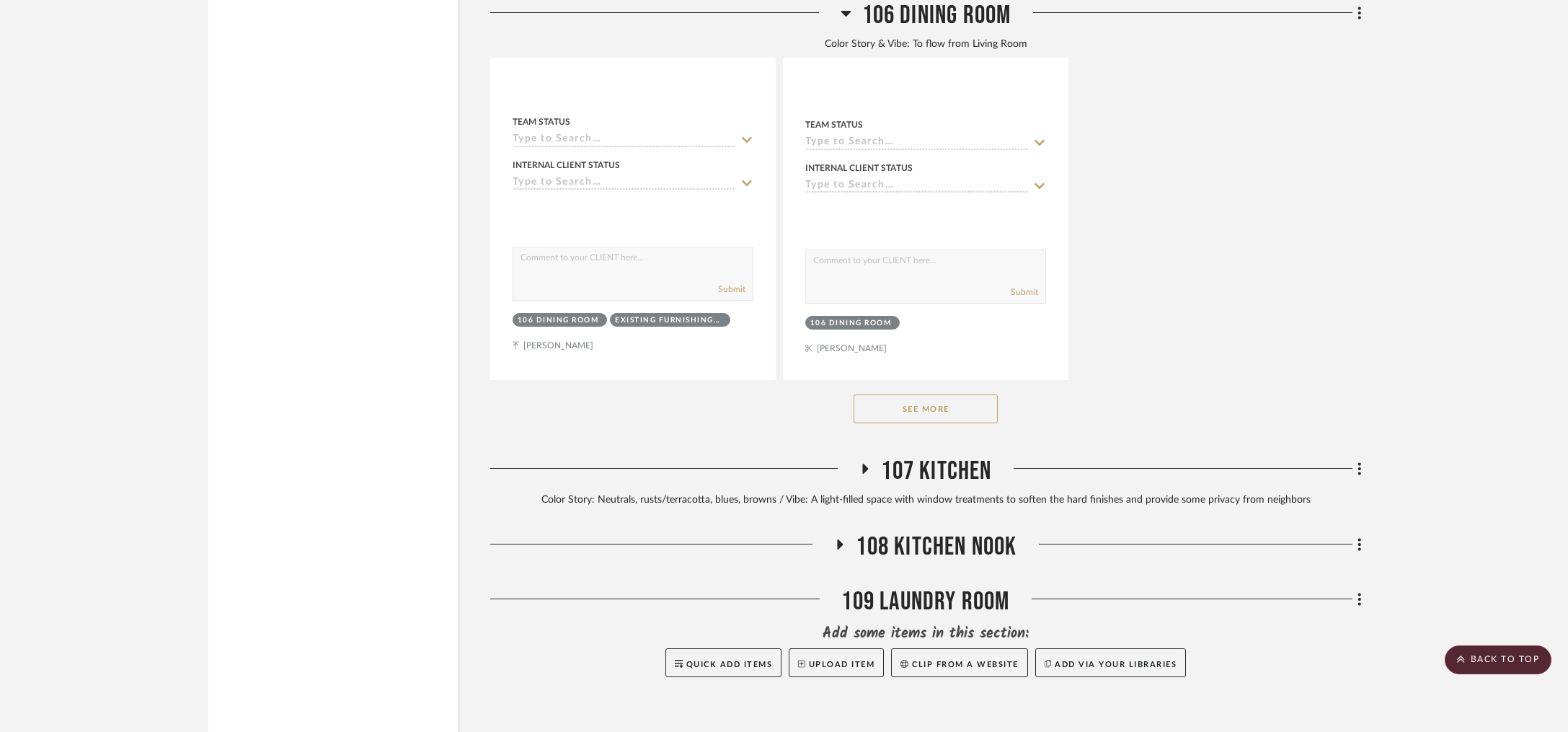
scroll to position [4797, 0]
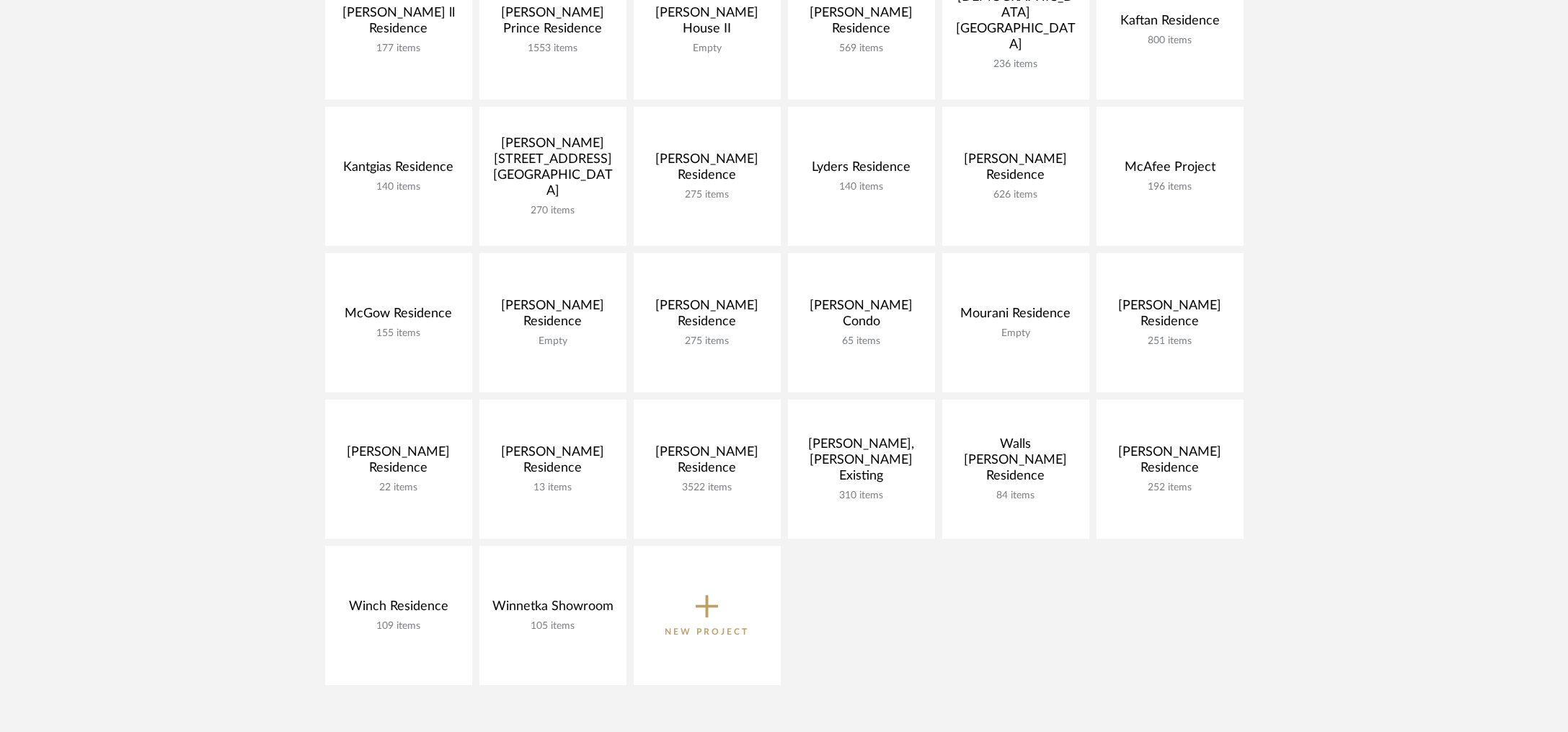
scroll to position [597, 0]
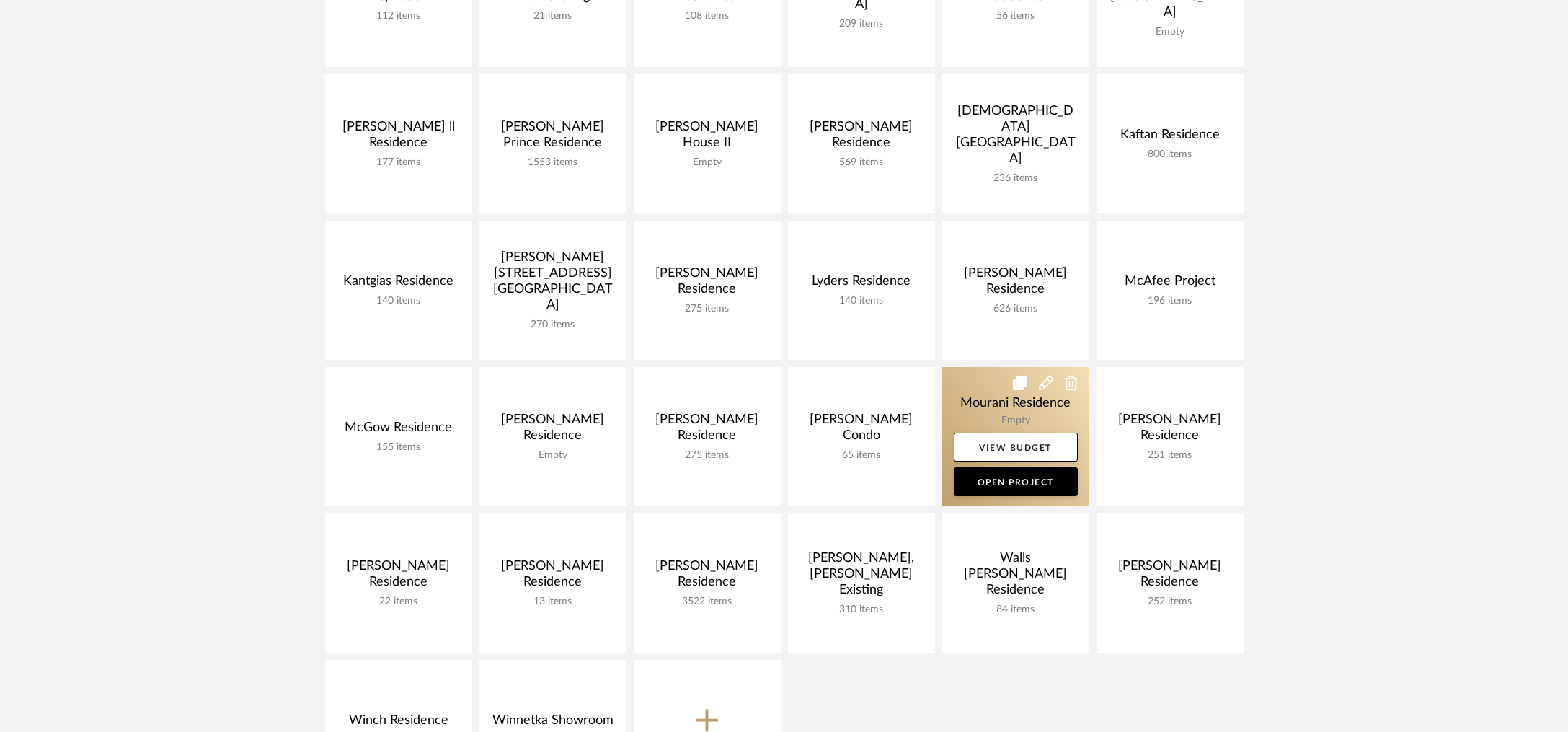
click at [998, 399] on link at bounding box center [1017, 436] width 148 height 139
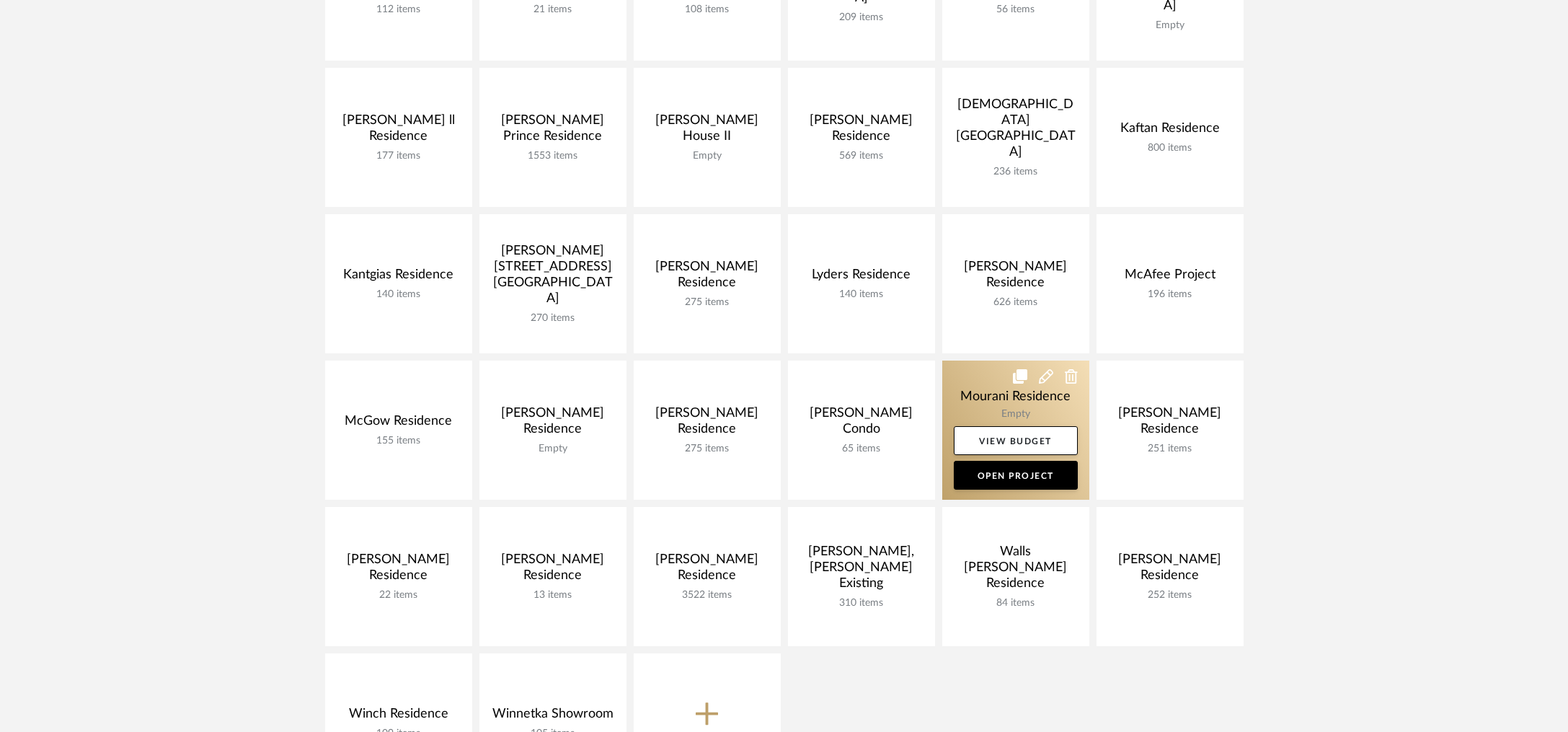
scroll to position [497, 0]
